Goal: Task Accomplishment & Management: Use online tool/utility

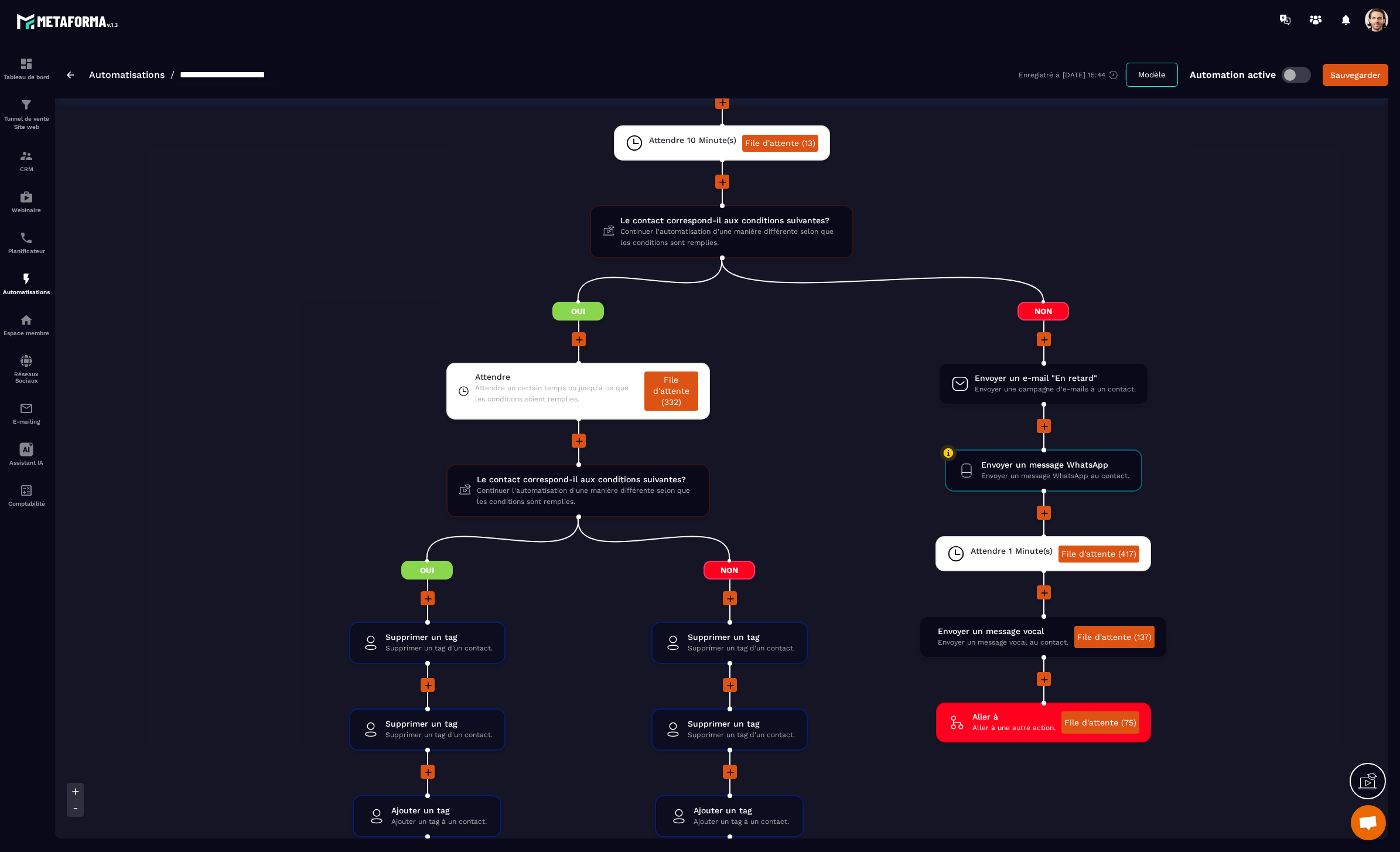
scroll to position [1773, 0]
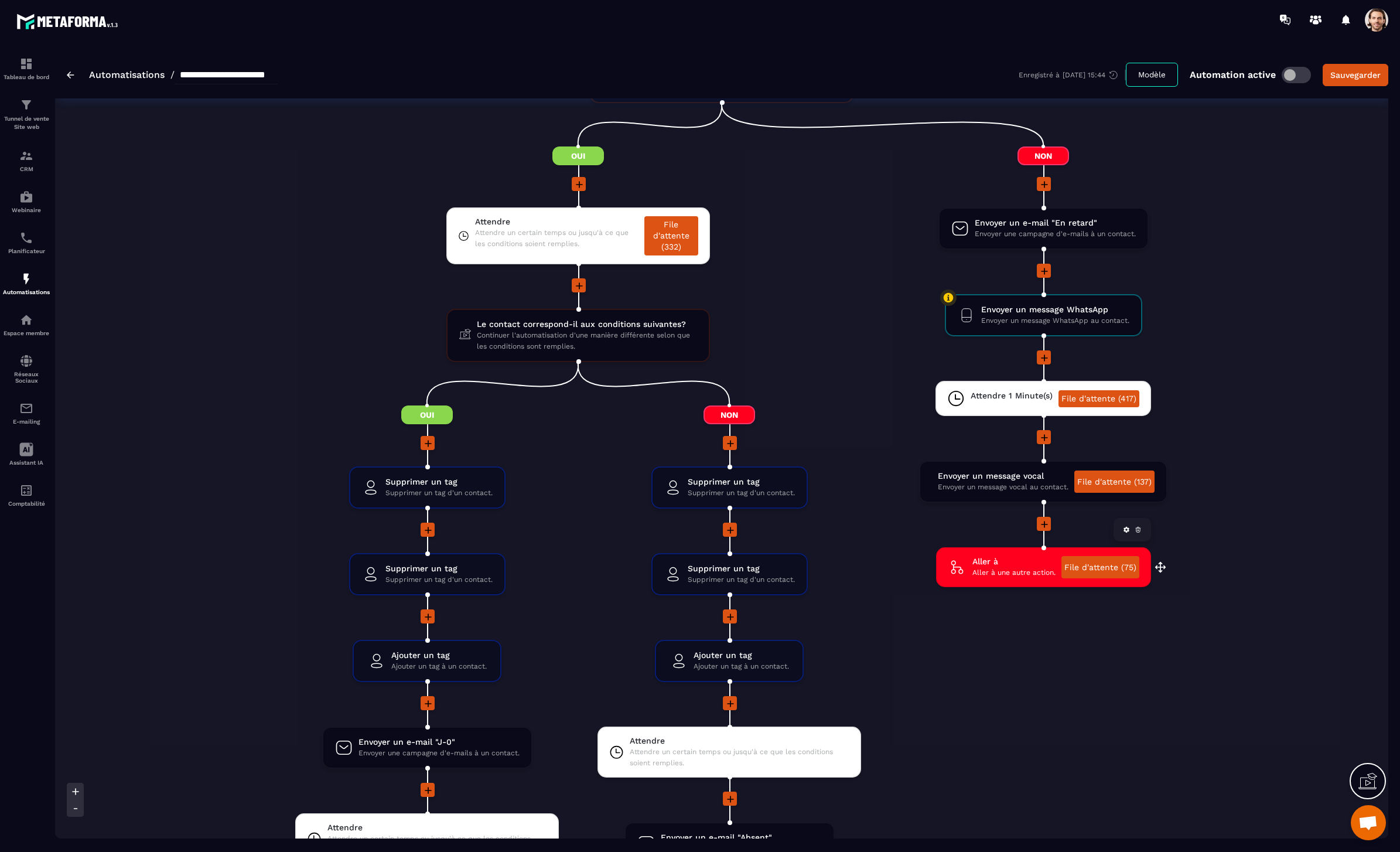
click at [993, 570] on span "Aller à une autre action." at bounding box center [1014, 572] width 83 height 11
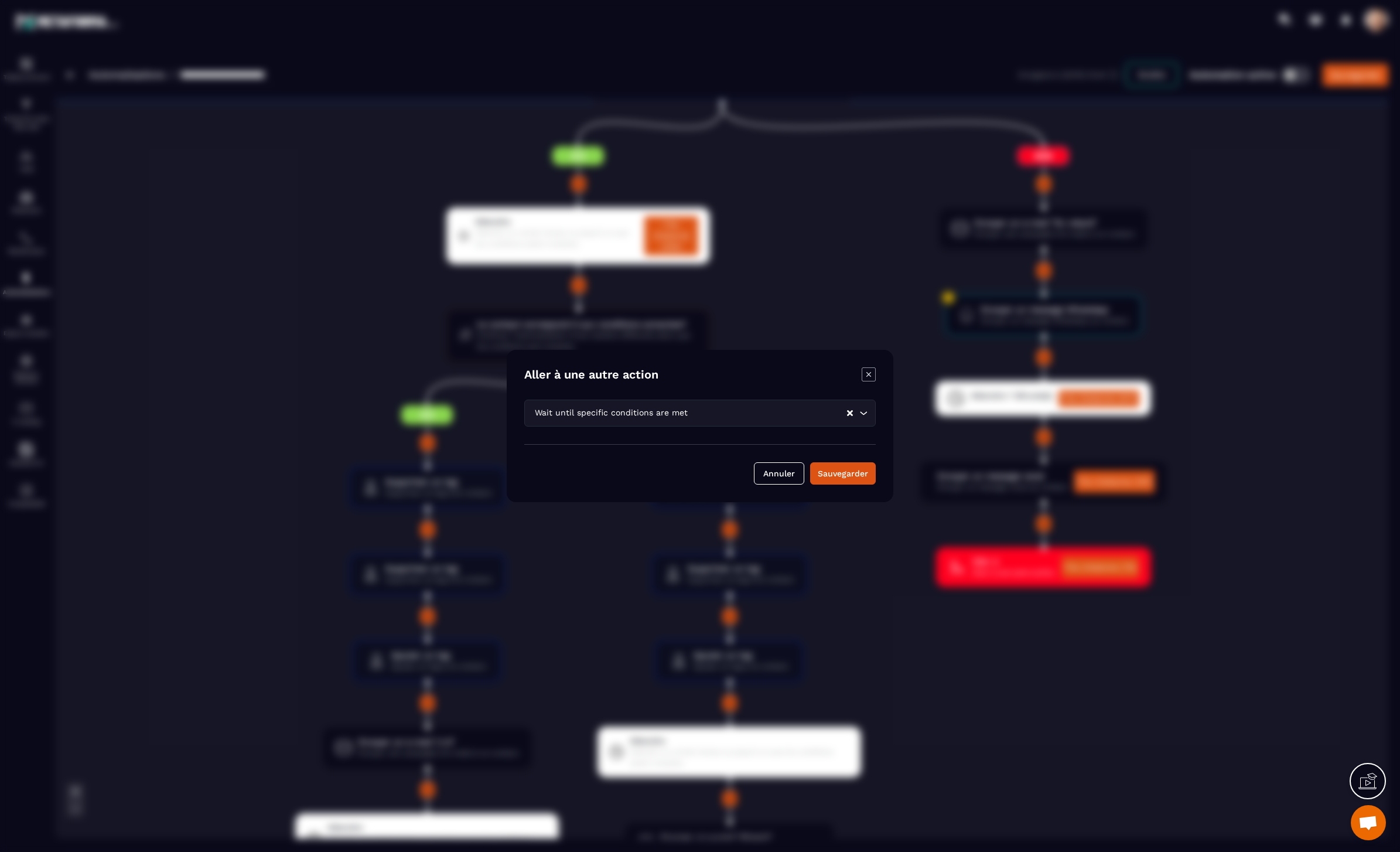
click at [1200, 480] on div "Modal window" at bounding box center [700, 426] width 1400 height 852
click at [874, 374] on icon "Modal window" at bounding box center [868, 375] width 14 height 14
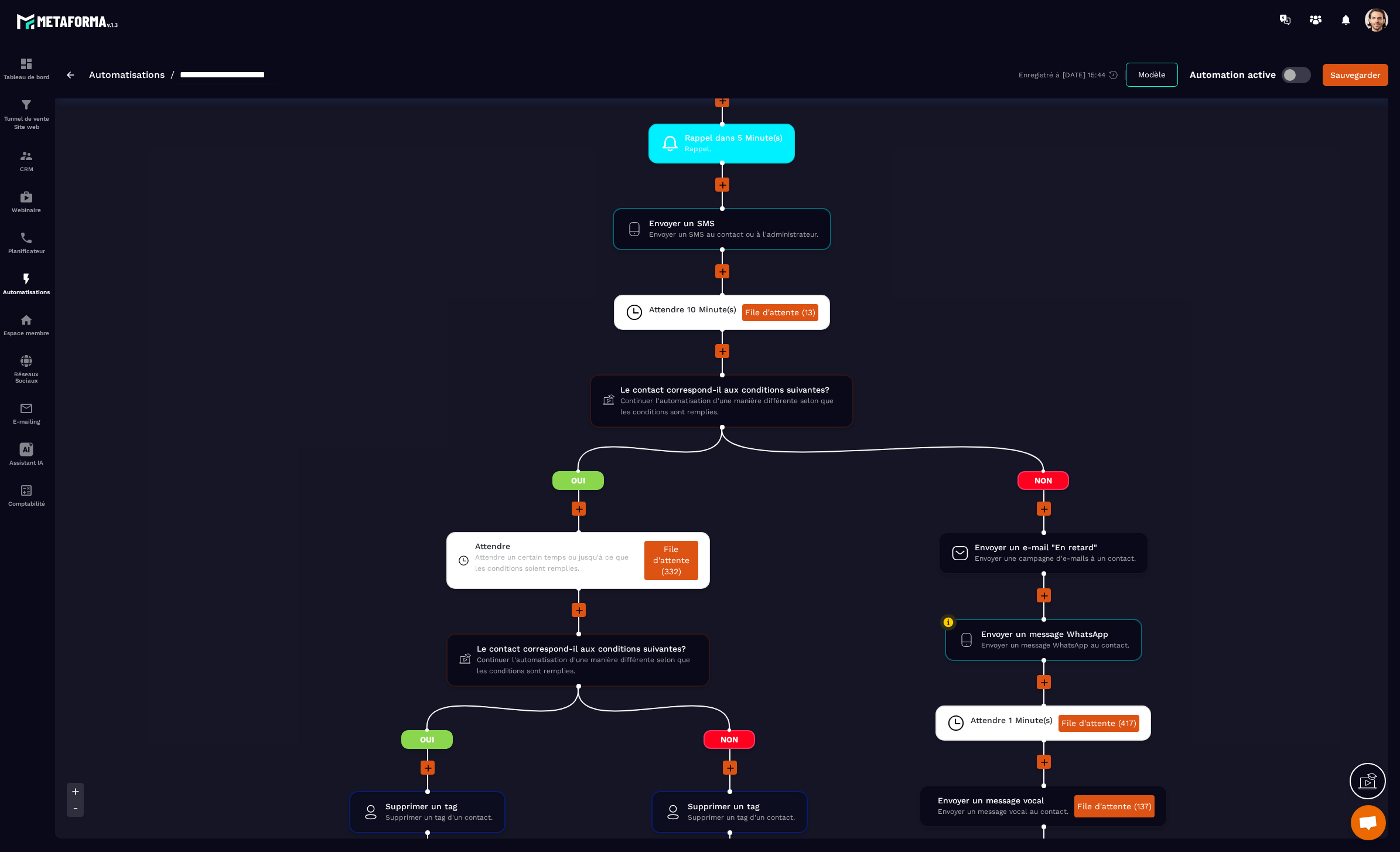
scroll to position [1704, 0]
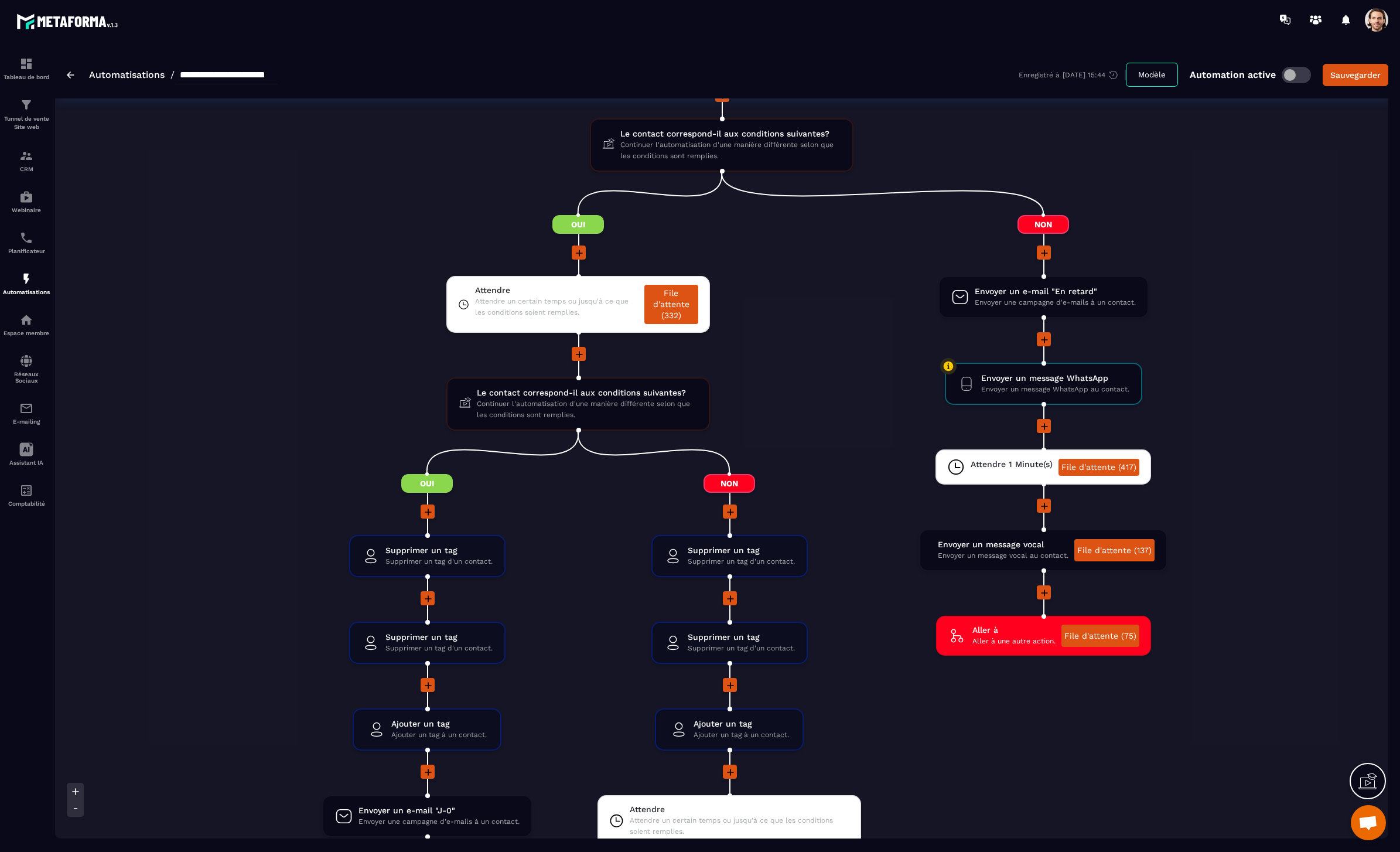
drag, startPoint x: 1268, startPoint y: 642, endPoint x: 1235, endPoint y: 626, distance: 36.7
click at [1268, 642] on div "Démarrez cette automatisation lorsqu'une de ces actions se produit Ajouter à un…" at bounding box center [721, 278] width 1333 height 3733
